Goal: Task Accomplishment & Management: Use online tool/utility

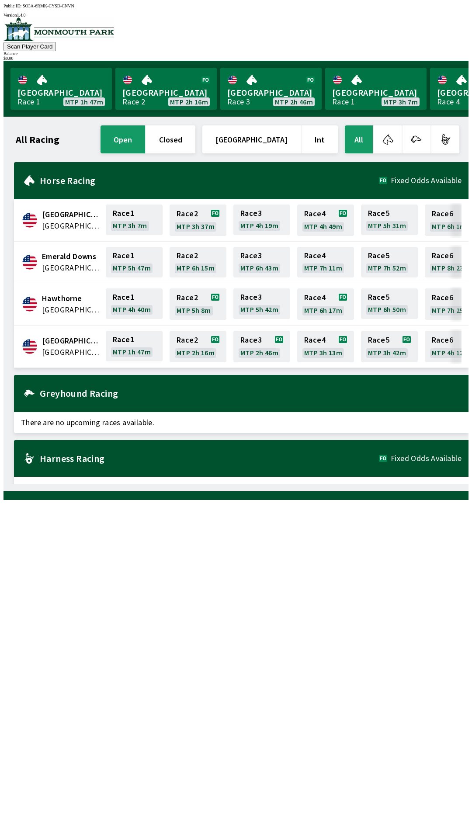
click at [362, 139] on button "All" at bounding box center [359, 139] width 28 height 28
click at [363, 144] on button "All" at bounding box center [359, 139] width 28 height 28
click at [364, 136] on button "All" at bounding box center [359, 139] width 28 height 28
click at [43, 86] on link "[GEOGRAPHIC_DATA] Race 1 MTP 1h 47m" at bounding box center [60, 89] width 101 height 42
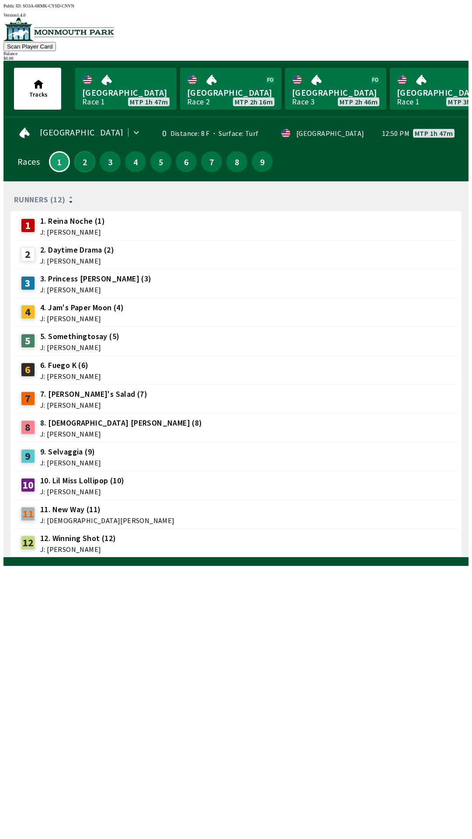
click at [80, 156] on button "2" at bounding box center [84, 161] width 21 height 21
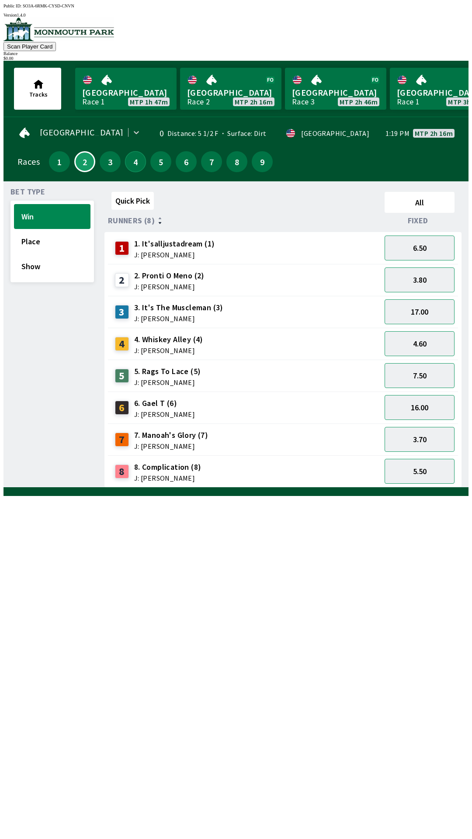
click at [132, 163] on button "4" at bounding box center [135, 161] width 21 height 21
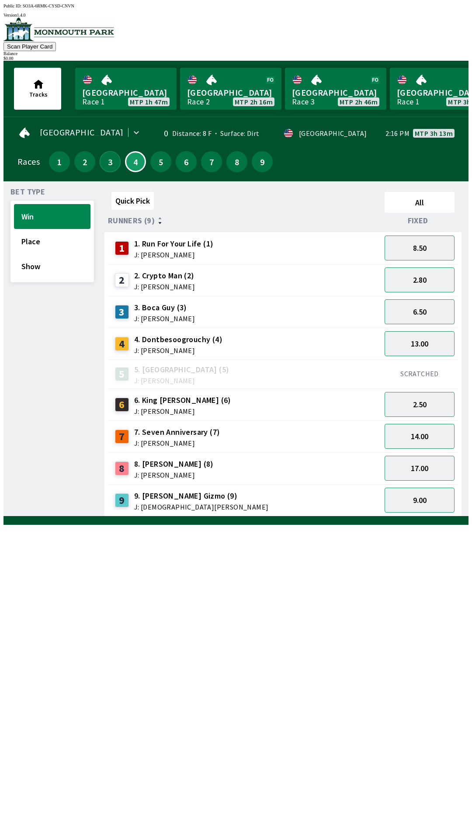
click at [108, 157] on button "3" at bounding box center [110, 161] width 21 height 21
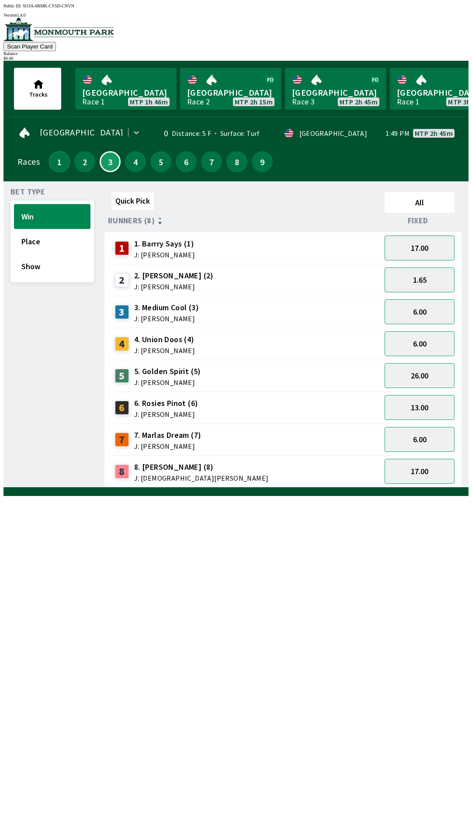
click at [63, 153] on button "1" at bounding box center [59, 161] width 21 height 21
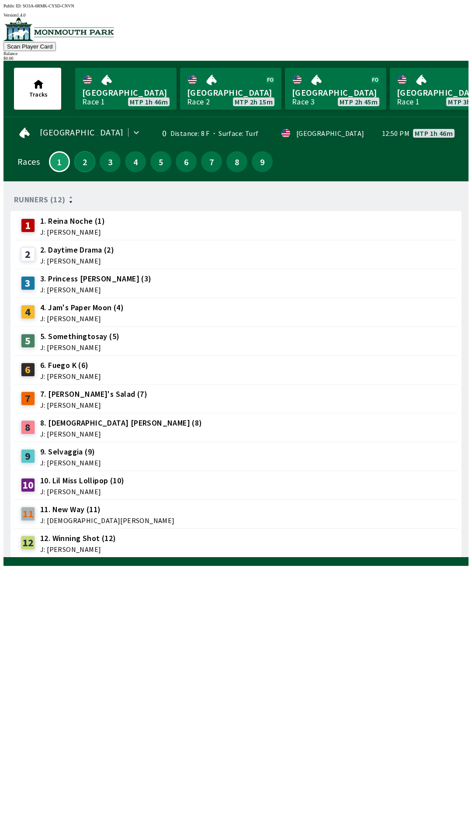
click at [81, 156] on button "2" at bounding box center [84, 161] width 21 height 21
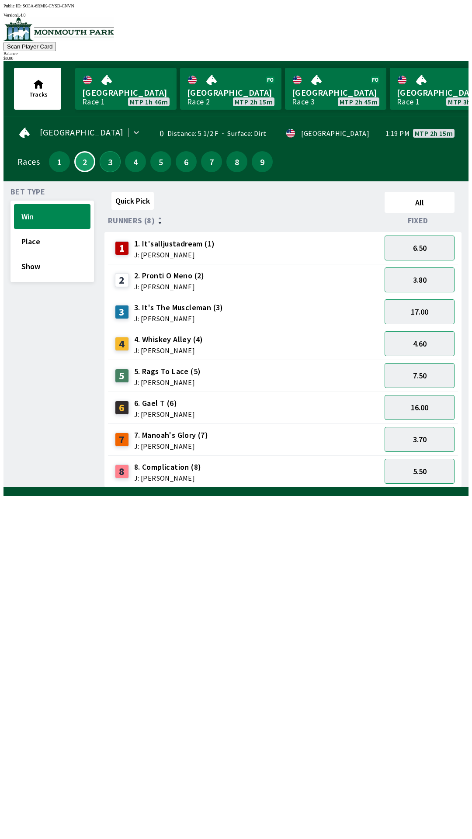
click at [109, 156] on button "3" at bounding box center [110, 161] width 21 height 21
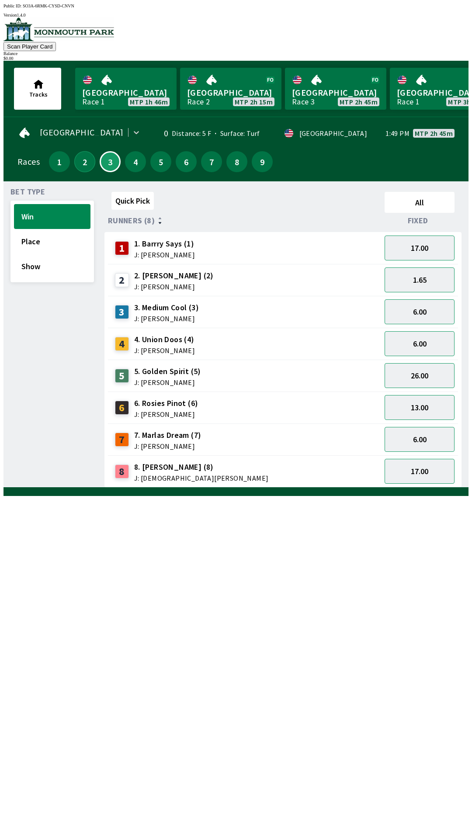
click at [83, 154] on button "2" at bounding box center [84, 161] width 21 height 21
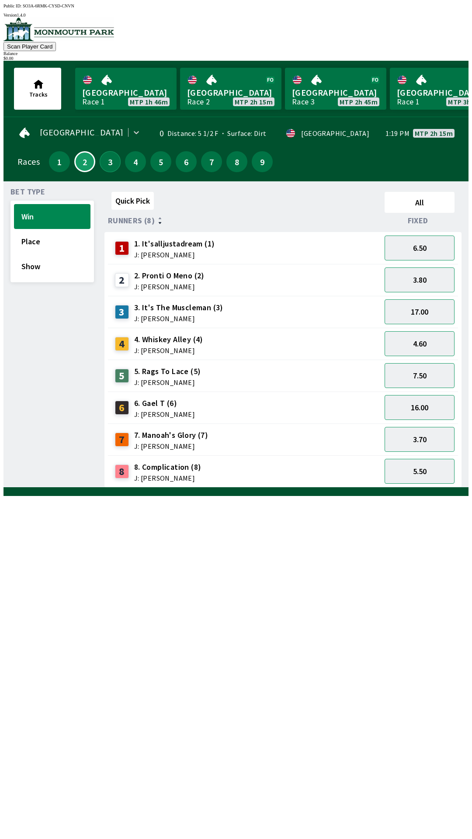
click at [106, 157] on button "3" at bounding box center [110, 161] width 21 height 21
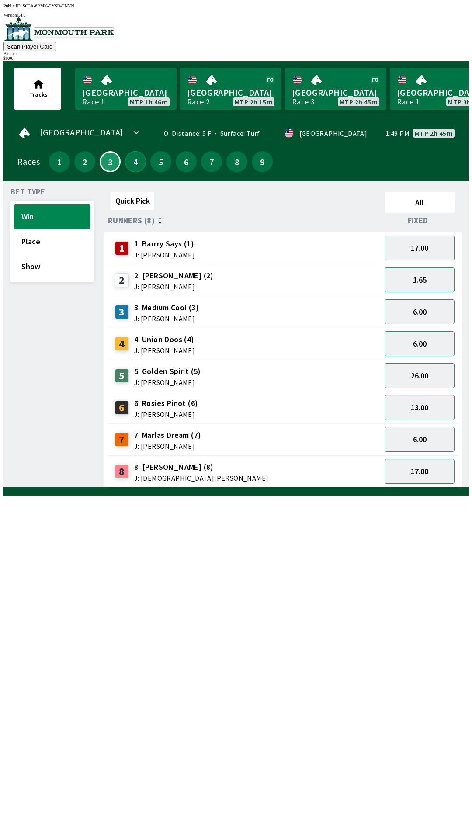
click at [132, 158] on button "4" at bounding box center [135, 161] width 21 height 21
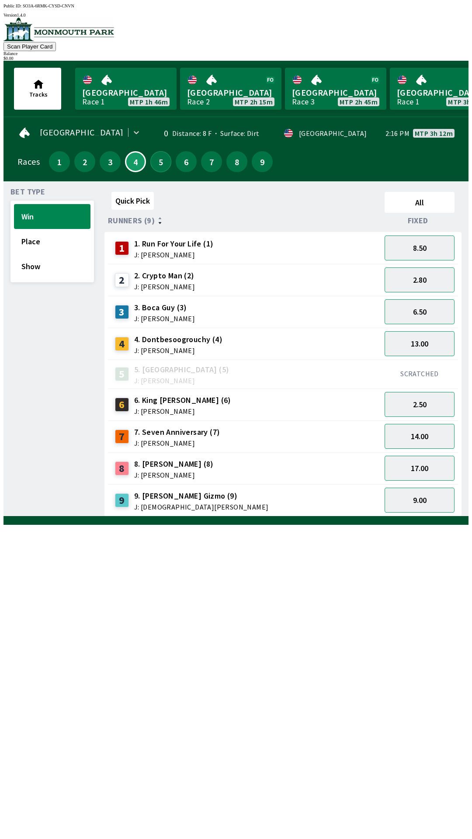
click at [158, 163] on button "5" at bounding box center [160, 161] width 21 height 21
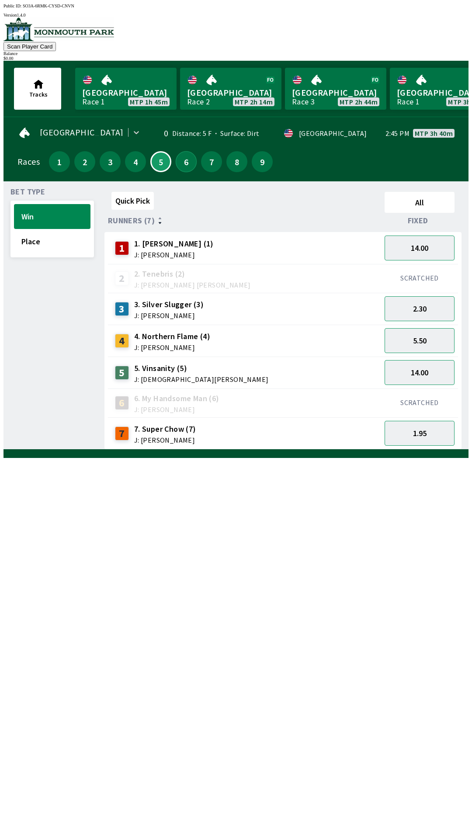
click at [185, 156] on button "6" at bounding box center [186, 161] width 21 height 21
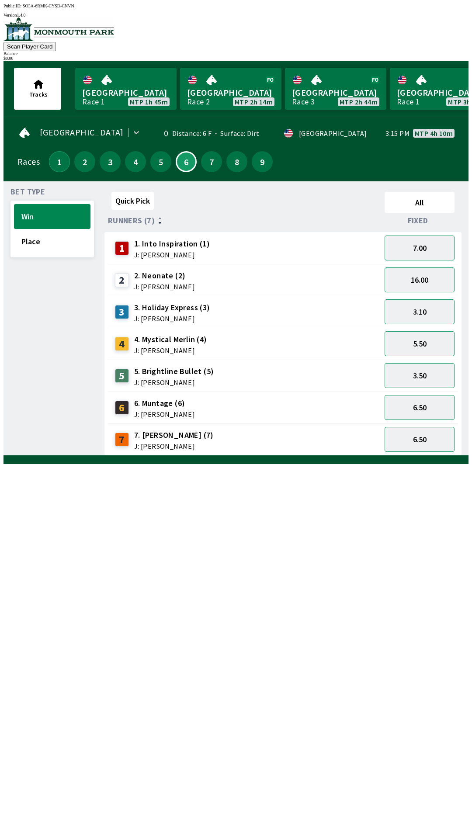
click at [52, 163] on button "1" at bounding box center [59, 161] width 21 height 21
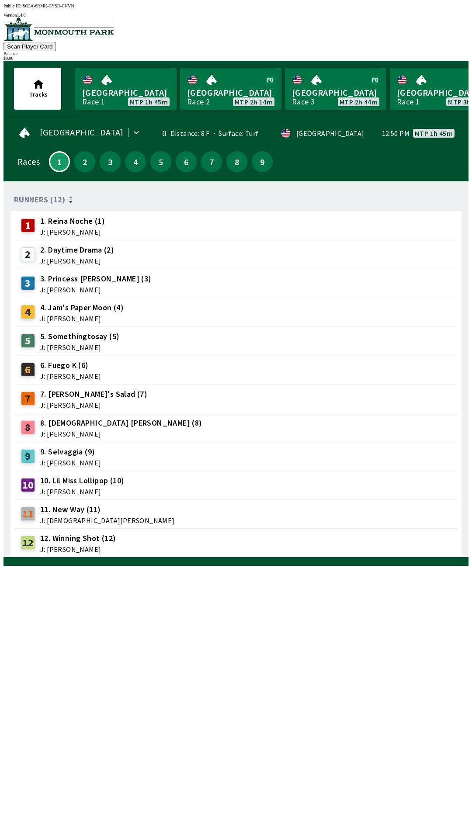
click at [70, 229] on span "J: [PERSON_NAME]" at bounding box center [72, 232] width 65 height 7
click at [31, 227] on div "1 1. Reina Noche (1) J: [PERSON_NAME]" at bounding box center [61, 226] width 88 height 22
